Goal: Task Accomplishment & Management: Manage account settings

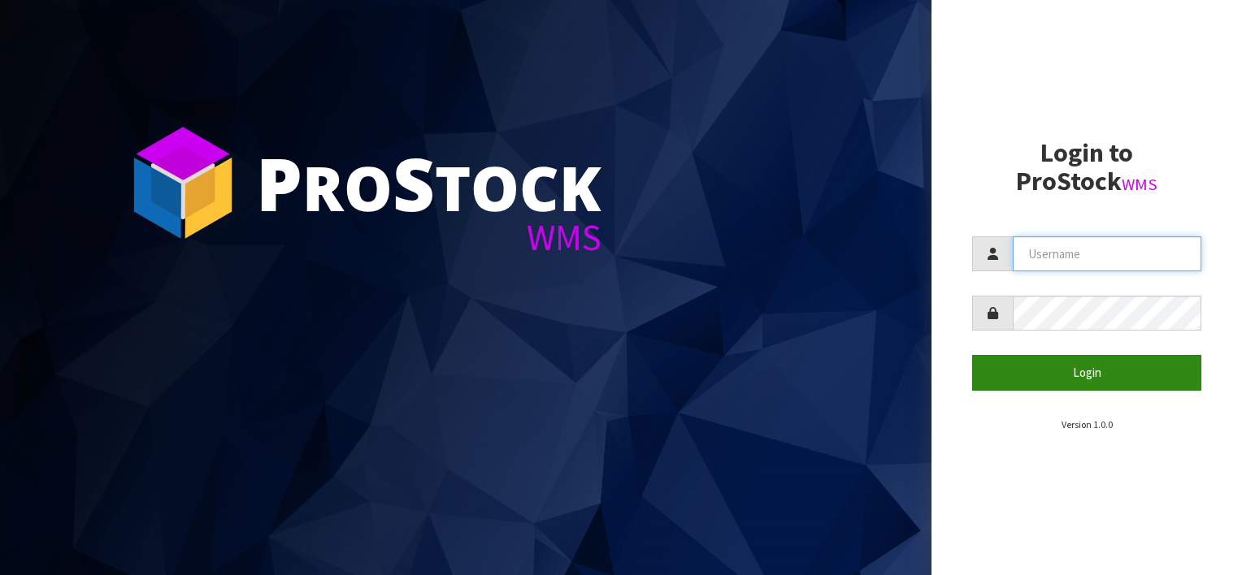
type input "NEOGEN"
click at [1076, 376] on button "Login" at bounding box center [1086, 372] width 229 height 35
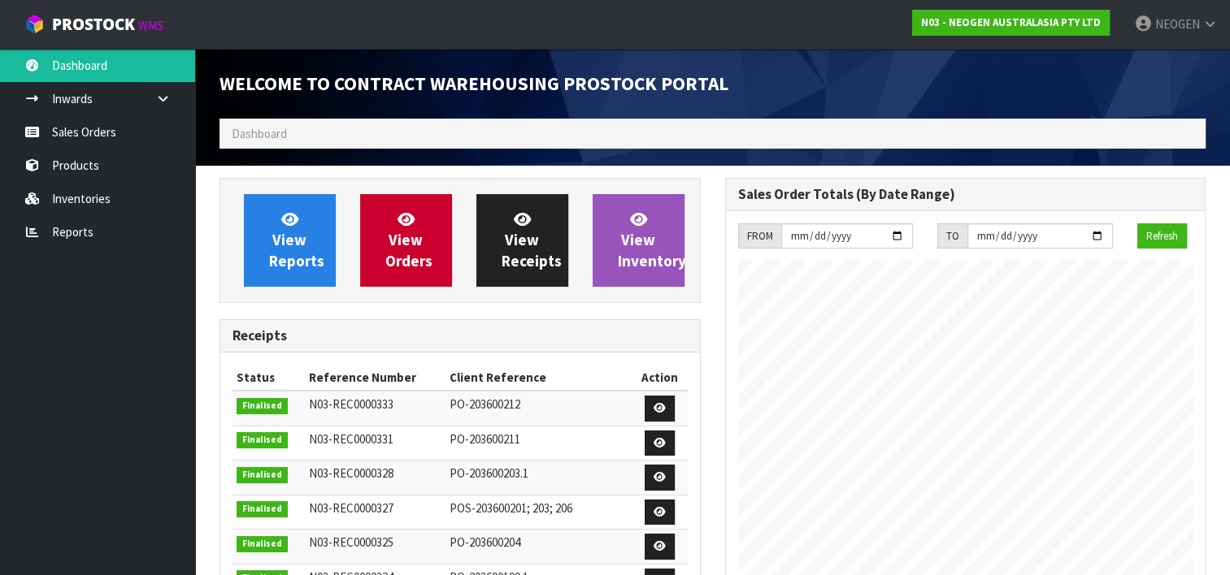
scroll to position [1090, 505]
click at [78, 162] on link "Products" at bounding box center [97, 165] width 195 height 33
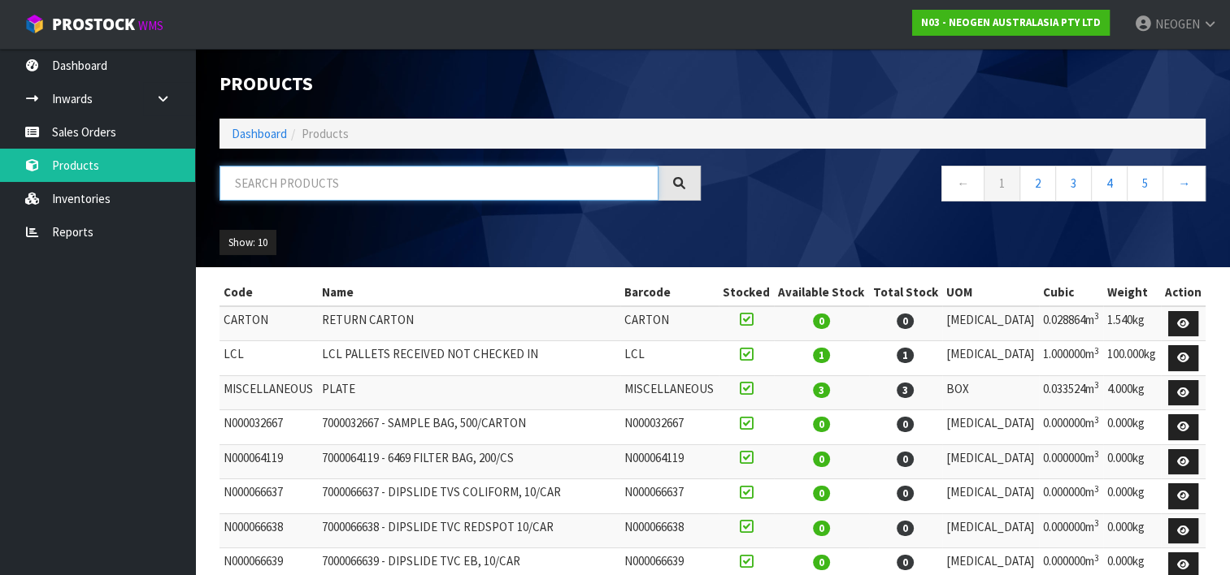
click at [299, 191] on input "text" at bounding box center [438, 183] width 439 height 35
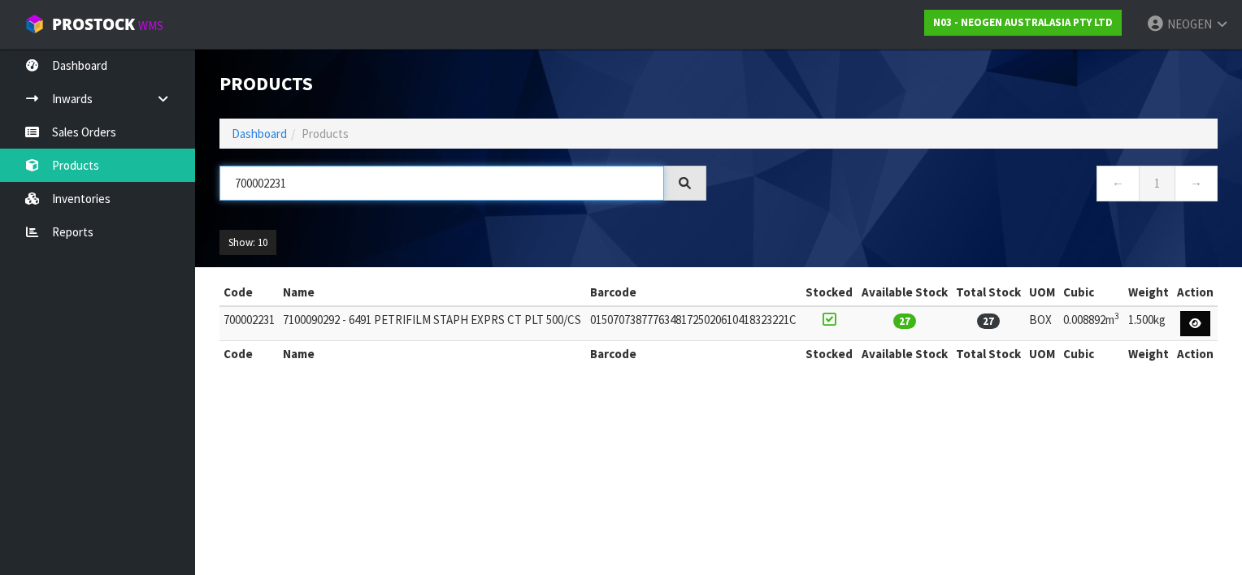
type input "700002231"
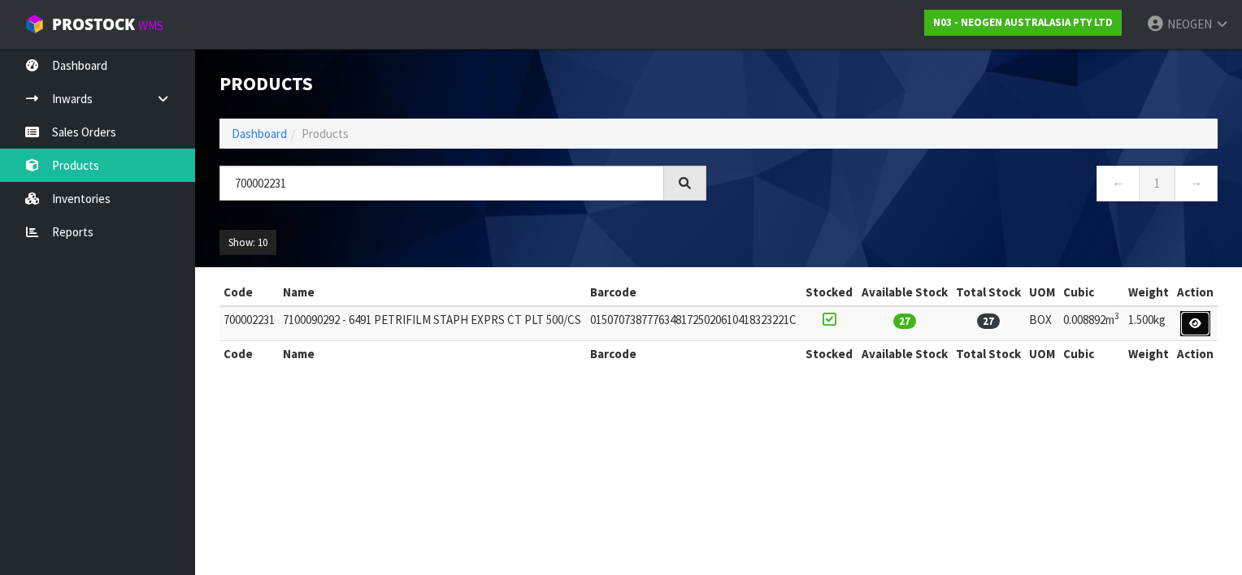
click at [1191, 321] on icon at bounding box center [1195, 324] width 12 height 11
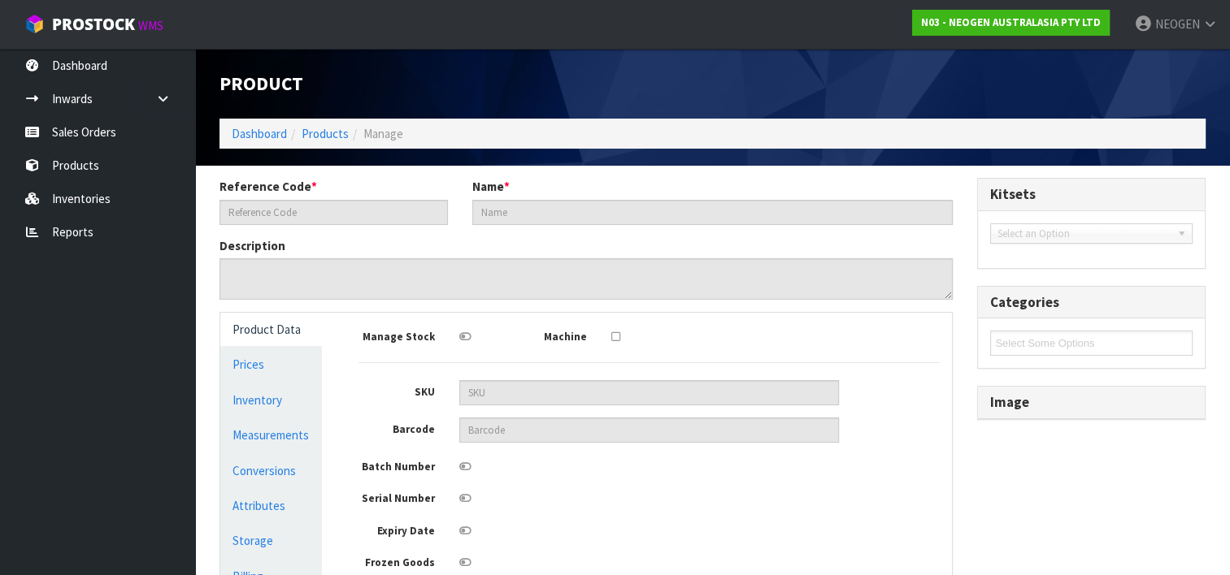
type input "700002231"
type input "7100090292 - 6491 PETRIFILM STAPH EXPRS CT PLT 500/CS"
type input "01507073877763481725020610418323221C"
